Goal: Navigation & Orientation: Find specific page/section

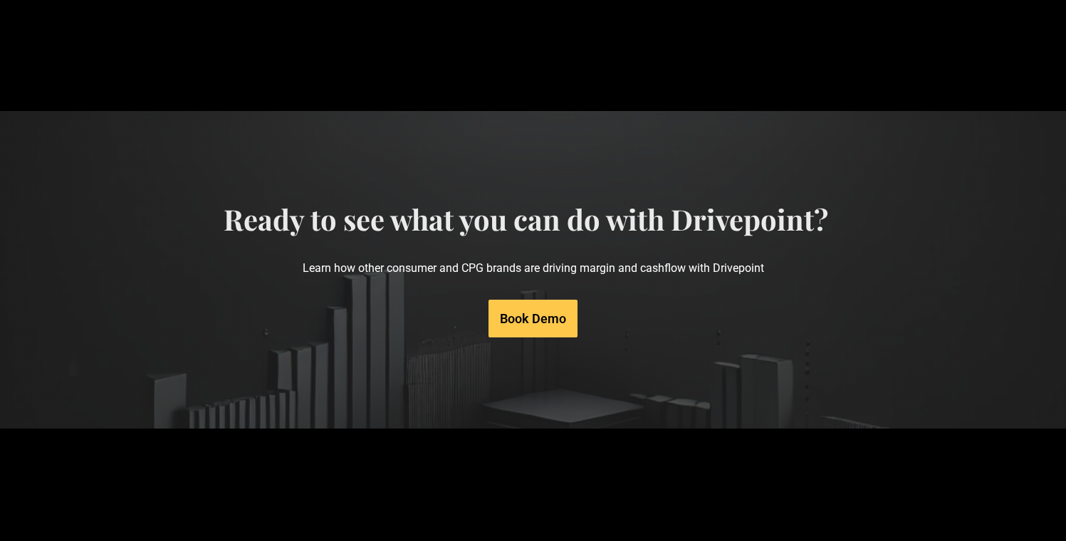
scroll to position [7273, 0]
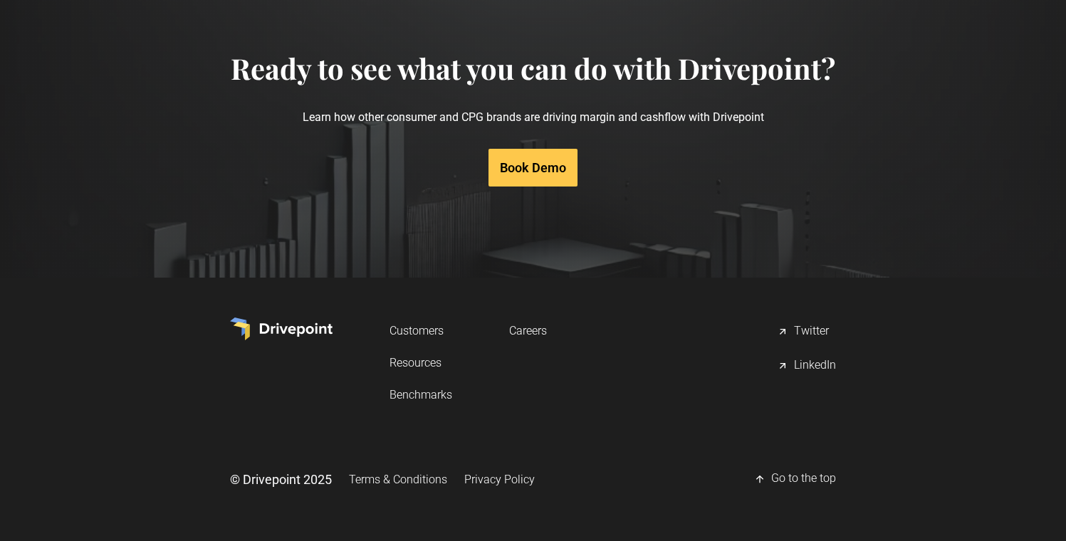
click at [414, 367] on link "Resources" at bounding box center [420, 363] width 63 height 26
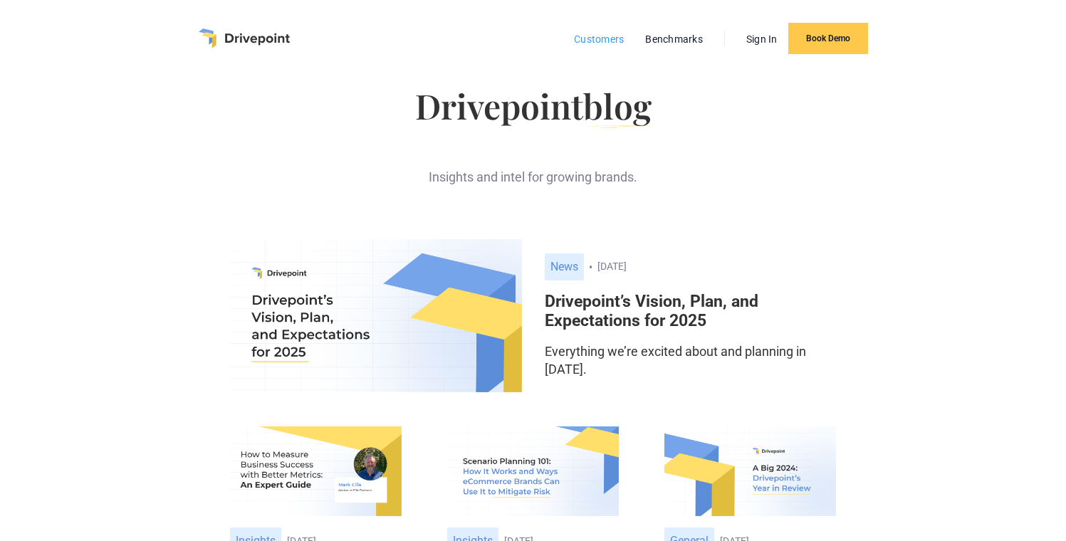
click at [611, 34] on link "Customers" at bounding box center [599, 39] width 64 height 19
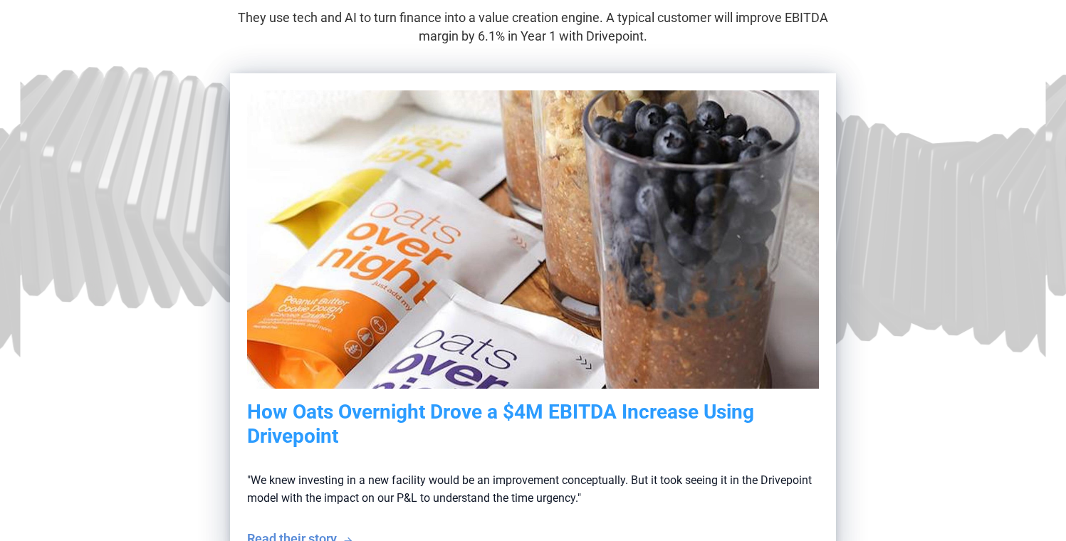
scroll to position [323, 0]
